Goal: Task Accomplishment & Management: Manage account settings

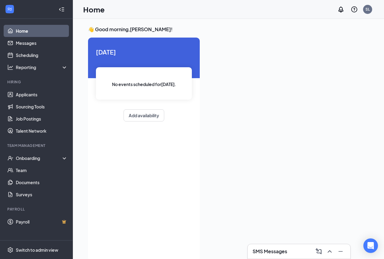
click at [21, 32] on link "Home" at bounding box center [42, 31] width 52 height 12
click at [16, 56] on link "Scheduling" at bounding box center [42, 55] width 52 height 12
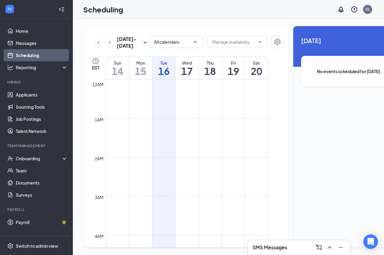
scroll to position [298, 0]
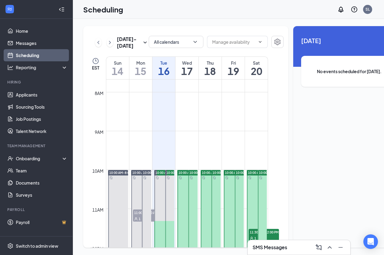
click at [135, 215] on span "11:00-11:30 AM" at bounding box center [148, 212] width 30 height 6
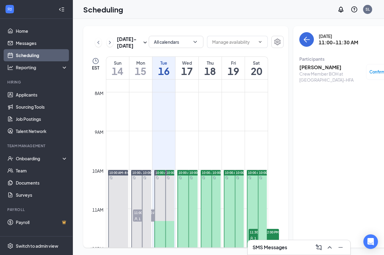
click at [153, 221] on div "1" at bounding box center [148, 218] width 30 height 6
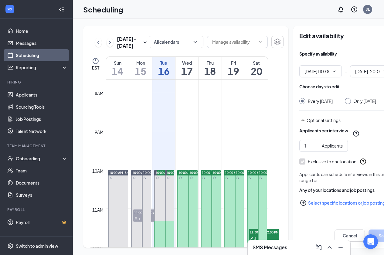
click at [140, 221] on div "1" at bounding box center [148, 218] width 30 height 6
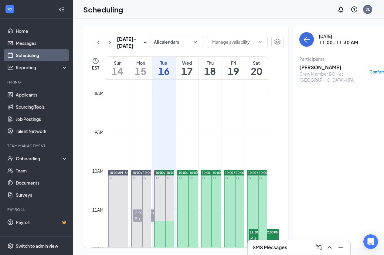
click at [140, 221] on div "1" at bounding box center [148, 218] width 30 height 6
click at [285, 251] on div "SMS Messages" at bounding box center [298, 247] width 93 height 10
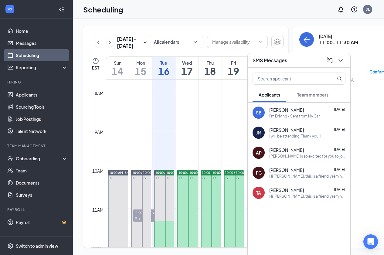
click at [293, 116] on div "I'm Driving - Sent from My Car" at bounding box center [294, 115] width 50 height 5
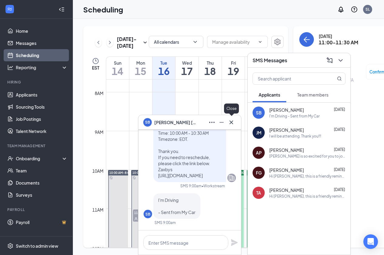
click at [232, 121] on icon "Cross" at bounding box center [231, 122] width 4 height 4
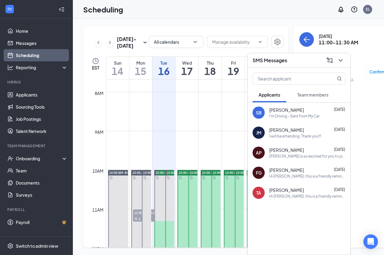
click at [309, 156] on div "[PERSON_NAME] is so excited for you to join our team! Do you know anyone else w…" at bounding box center [307, 155] width 76 height 5
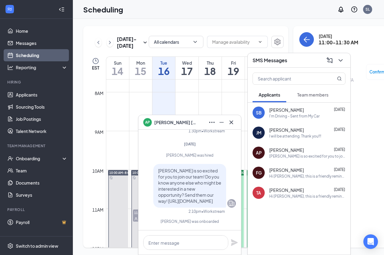
scroll to position [9, 0]
click at [235, 123] on button at bounding box center [231, 122] width 10 height 10
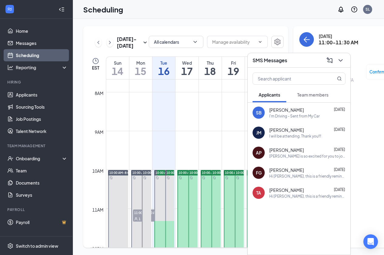
click at [290, 147] on span "[PERSON_NAME]" at bounding box center [286, 150] width 35 height 6
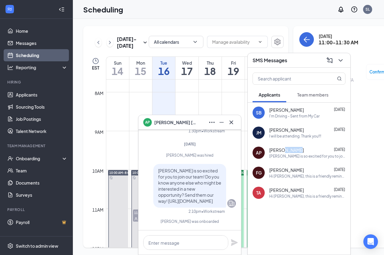
click at [290, 147] on span "[PERSON_NAME]" at bounding box center [286, 150] width 35 height 6
click at [153, 121] on div "AP" at bounding box center [147, 121] width 13 height 13
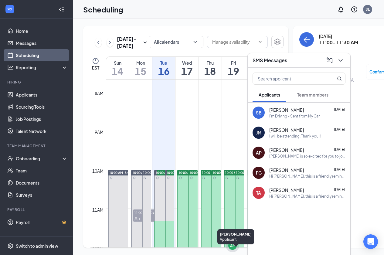
click at [239, 240] on icon "Cross" at bounding box center [239, 240] width 3 height 3
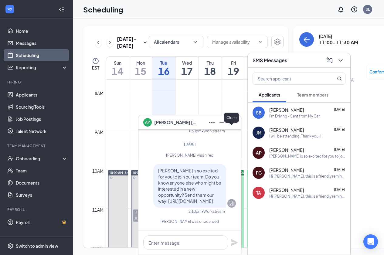
click at [236, 124] on div at bounding box center [231, 122] width 10 height 10
click at [236, 122] on div "[PERSON_NAME]" at bounding box center [189, 122] width 103 height 15
